Goal: Task Accomplishment & Management: Use online tool/utility

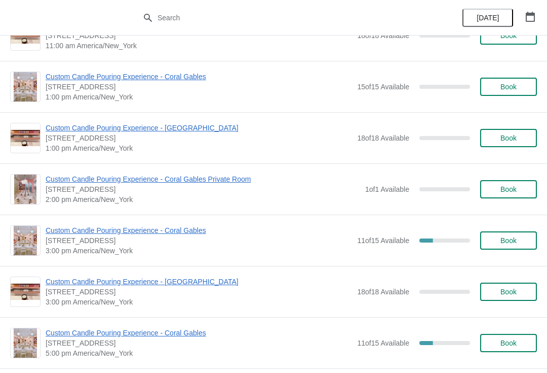
scroll to position [944, 0]
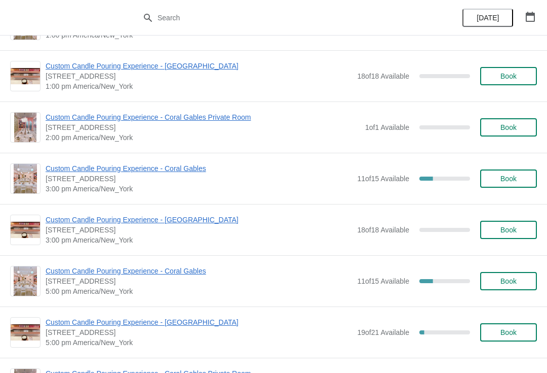
click at [192, 173] on span "Custom Candle Pouring Experience - Coral Gables" at bounding box center [199, 168] width 307 height 10
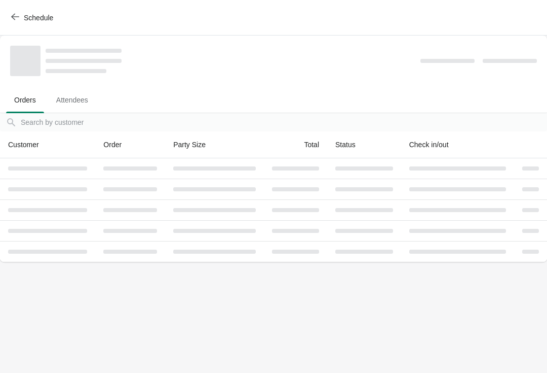
scroll to position [0, 0]
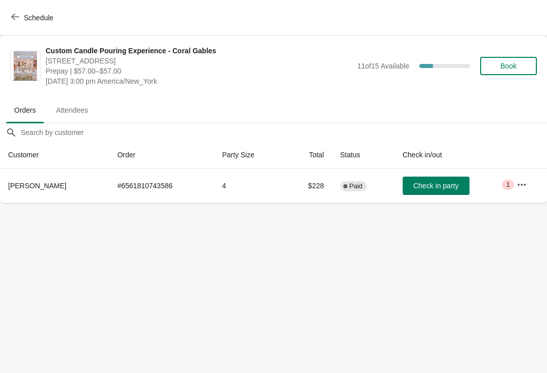
click at [530, 182] on button "button" at bounding box center [522, 184] width 18 height 18
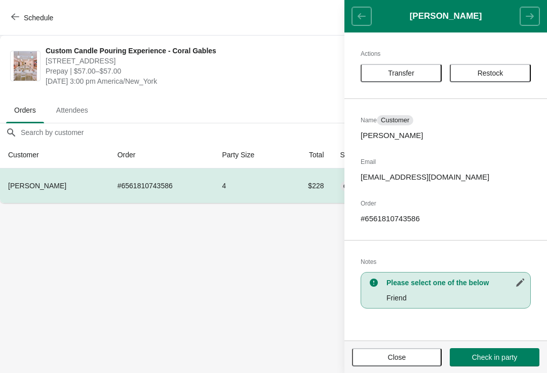
click at [431, 82] on button "Transfer" at bounding box center [401, 73] width 81 height 18
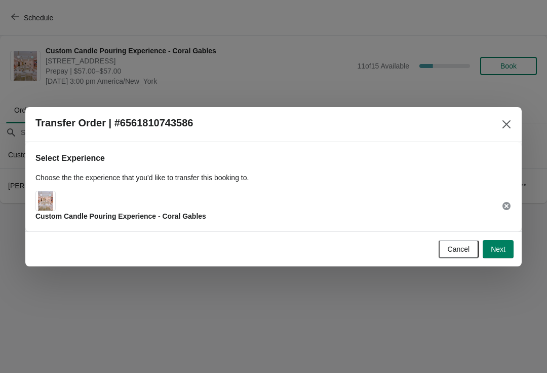
click at [503, 254] on button "Next" at bounding box center [498, 249] width 31 height 18
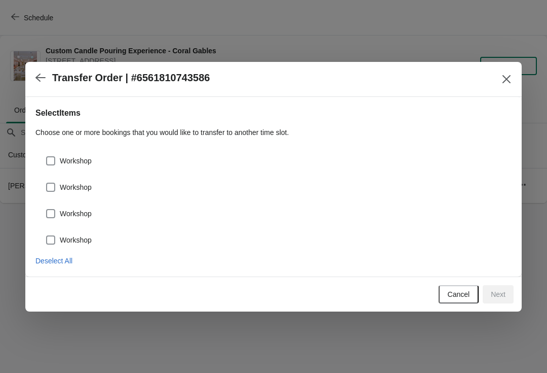
click at [82, 166] on label "Workshop" at bounding box center [69, 161] width 46 height 14
click at [47, 157] on input "Workshop" at bounding box center [46, 156] width 1 height 1
checkbox input "true"
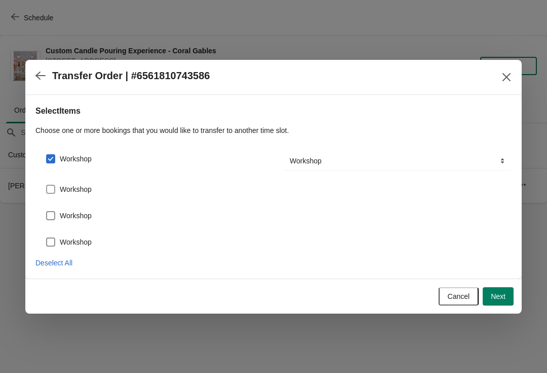
click at [79, 192] on span "Workshop" at bounding box center [76, 189] width 32 height 10
click at [47, 185] on input "Workshop" at bounding box center [46, 185] width 1 height 1
checkbox input "true"
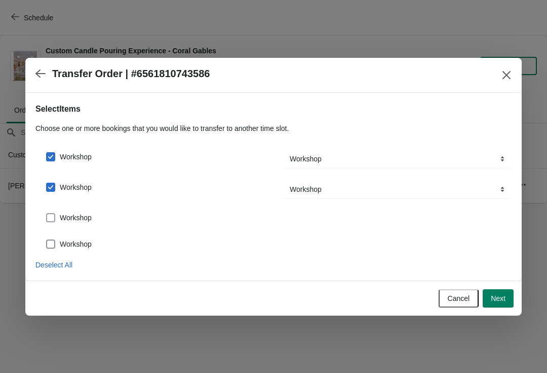
click at [67, 223] on label "Workshop" at bounding box center [69, 217] width 46 height 14
click at [47, 213] on input "Workshop" at bounding box center [46, 213] width 1 height 1
checkbox input "true"
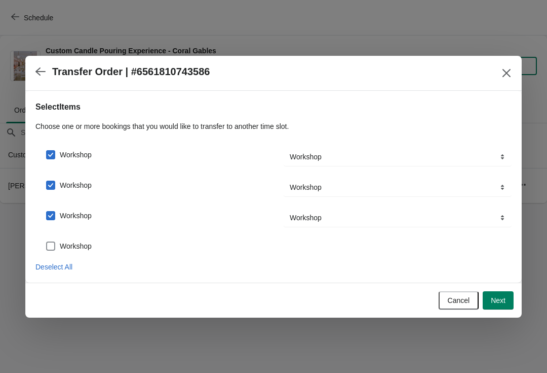
click at [80, 247] on span "Workshop" at bounding box center [76, 246] width 32 height 10
click at [47, 242] on input "Workshop" at bounding box center [46, 241] width 1 height 1
checkbox input "true"
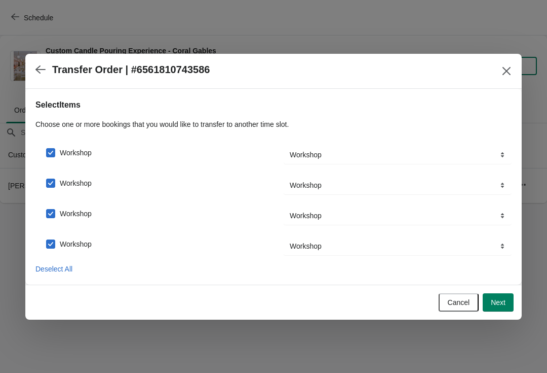
click at [501, 296] on button "Next" at bounding box center [498, 302] width 31 height 18
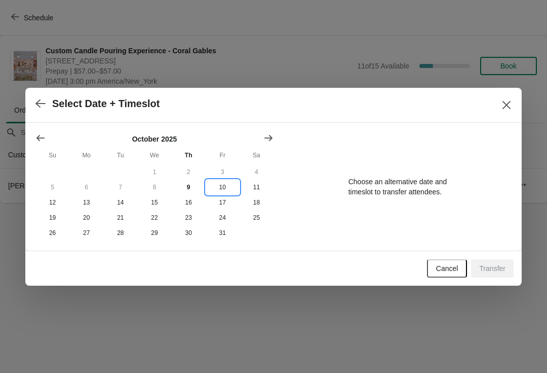
click at [221, 186] on button "10" at bounding box center [223, 186] width 34 height 15
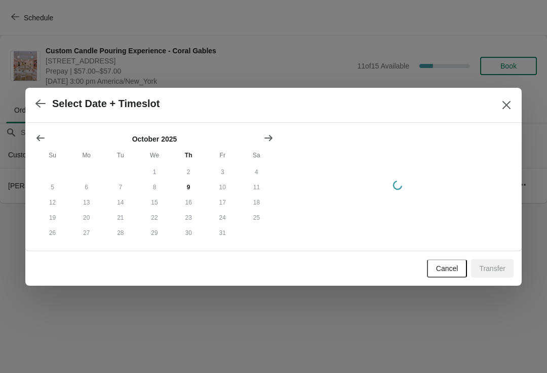
click at [247, 185] on button "11" at bounding box center [257, 186] width 34 height 15
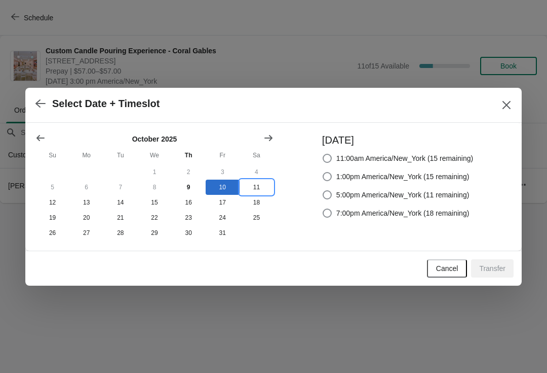
click at [255, 179] on button "11" at bounding box center [257, 186] width 34 height 15
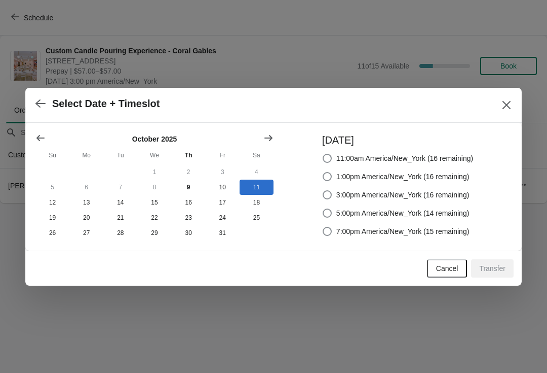
click at [329, 188] on label "3:00pm America/New_York (16 remaining)" at bounding box center [396, 195] width 148 height 14
click at [323, 190] on input "3:00pm America/New_York (16 remaining)" at bounding box center [323, 190] width 1 height 1
radio input "true"
click at [495, 265] on span "Transfer" at bounding box center [493, 268] width 26 height 8
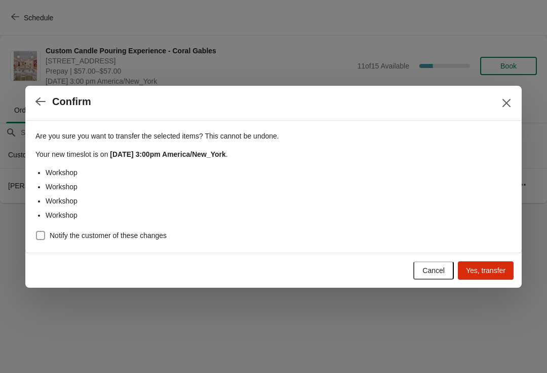
click at [152, 236] on span "Notify the customer of these changes" at bounding box center [108, 235] width 117 height 10
click at [36, 231] on input "Notify the customer of these changes" at bounding box center [36, 231] width 1 height 1
checkbox input "true"
click at [487, 267] on span "Yes, transfer" at bounding box center [486, 270] width 40 height 8
